Goal: Task Accomplishment & Management: Use online tool/utility

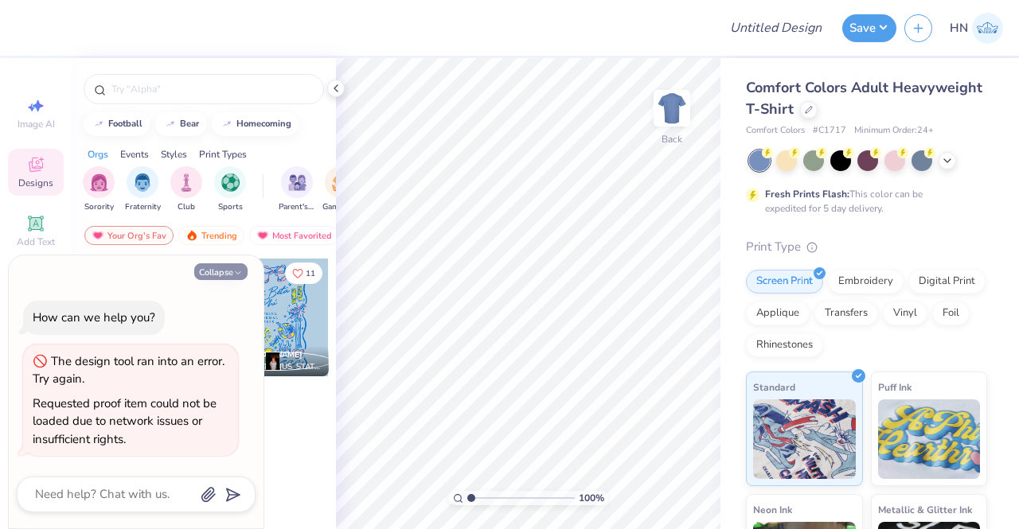
click at [198, 268] on button "Collapse" at bounding box center [220, 271] width 53 height 17
type textarea "x"
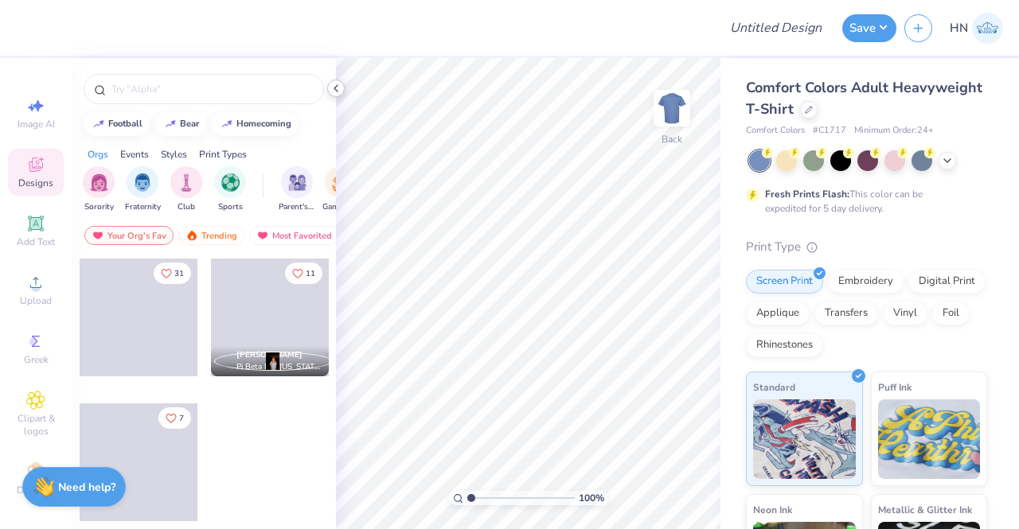
click at [337, 86] on icon at bounding box center [335, 88] width 13 height 13
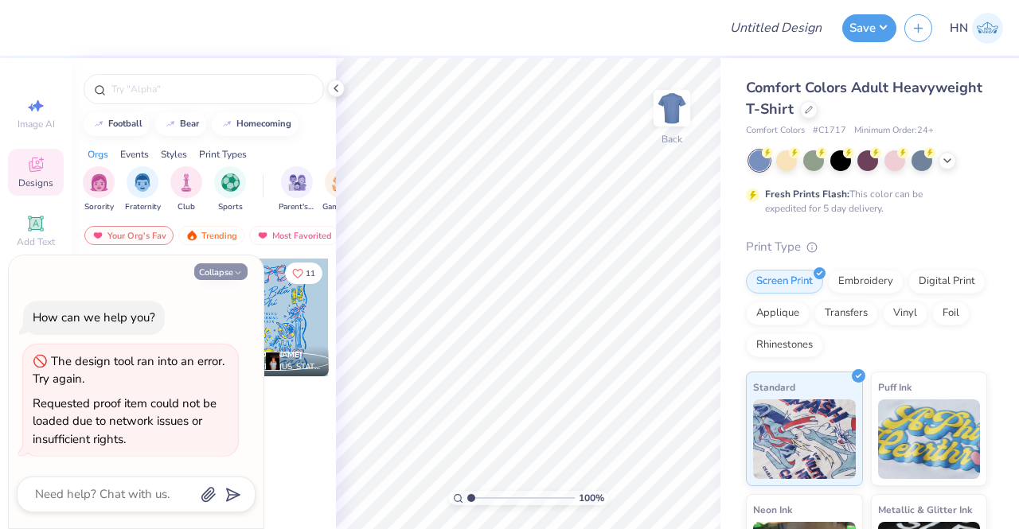
click at [220, 271] on button "Collapse" at bounding box center [220, 271] width 53 height 17
type textarea "x"
click at [236, 269] on icon "button" at bounding box center [238, 273] width 10 height 10
type textarea "x"
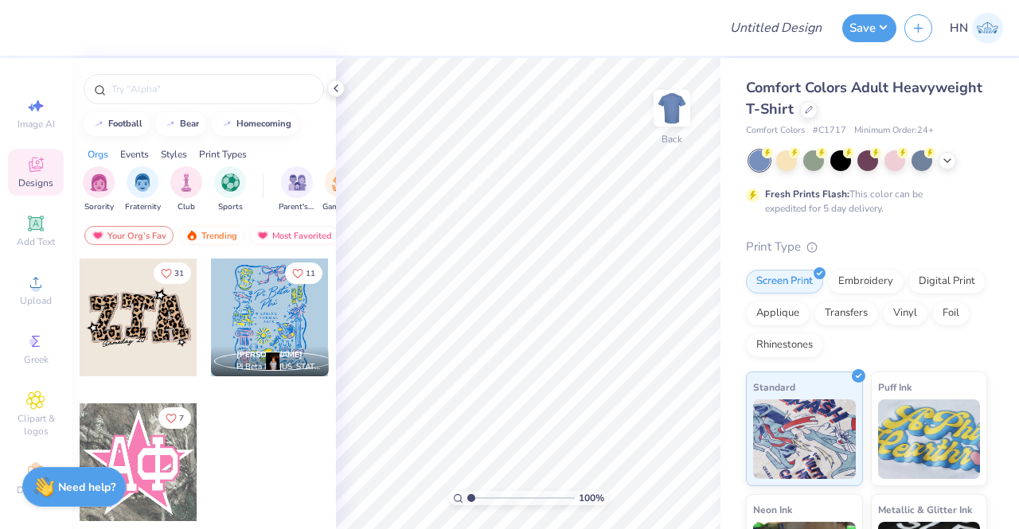
click at [334, 84] on icon at bounding box center [335, 88] width 13 height 13
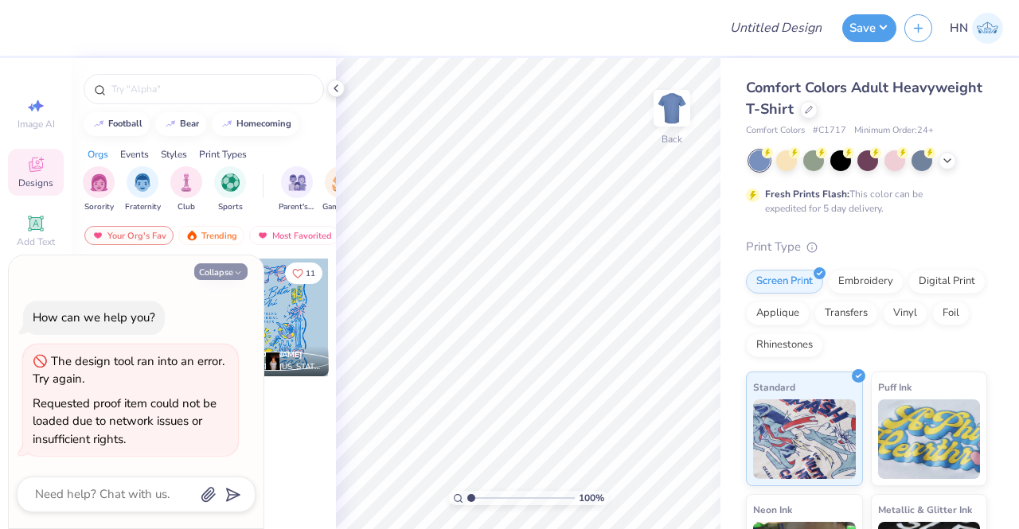
click at [217, 265] on button "Collapse" at bounding box center [220, 271] width 53 height 17
type textarea "x"
click at [232, 280] on button "Collapse" at bounding box center [220, 271] width 53 height 17
type textarea "x"
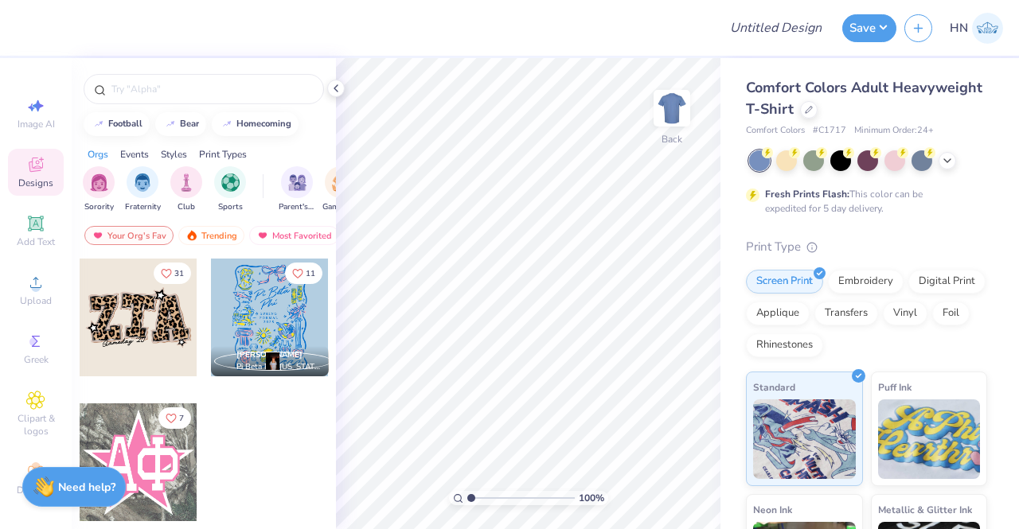
click at [333, 88] on icon at bounding box center [335, 88] width 13 height 13
